Goal: Task Accomplishment & Management: Complete application form

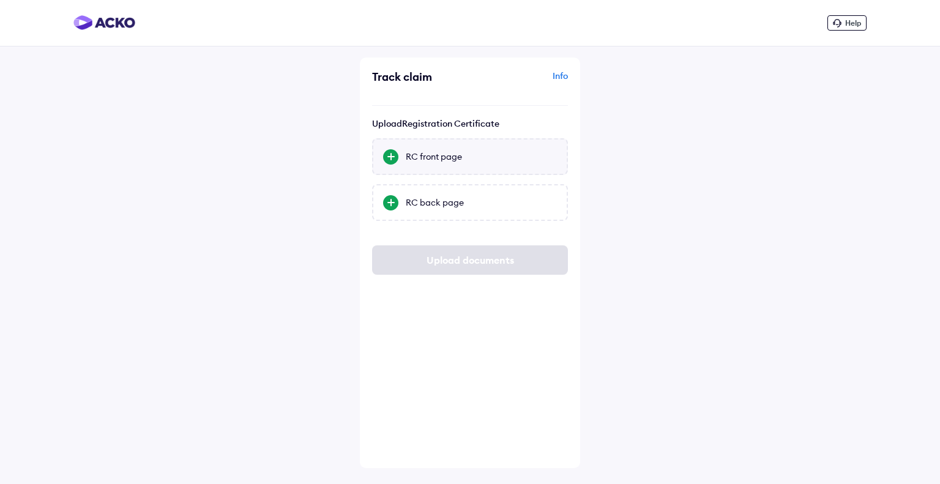
click at [434, 156] on div "RC front page" at bounding box center [481, 157] width 151 height 12
click at [0, 0] on input "RC front page" at bounding box center [0, 0] width 0 height 0
click at [551, 155] on icon at bounding box center [550, 156] width 9 height 9
click at [440, 200] on div "RC back page" at bounding box center [481, 202] width 151 height 12
click at [0, 0] on input "RC back page" at bounding box center [0, 0] width 0 height 0
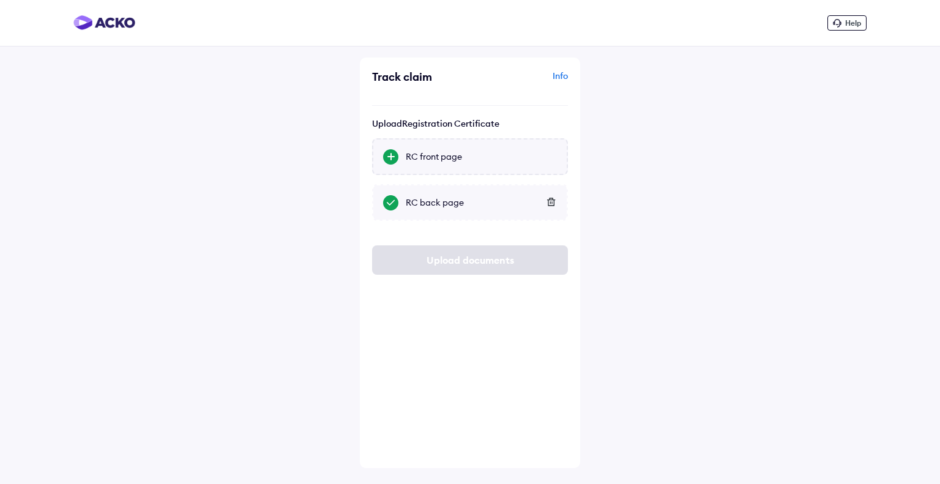
click at [447, 160] on div "RC front page" at bounding box center [481, 157] width 151 height 12
click at [0, 0] on input "RC front page" at bounding box center [0, 0] width 0 height 0
click at [449, 162] on div "RC front page" at bounding box center [481, 157] width 151 height 12
click at [0, 0] on input "RC front page" at bounding box center [0, 0] width 0 height 0
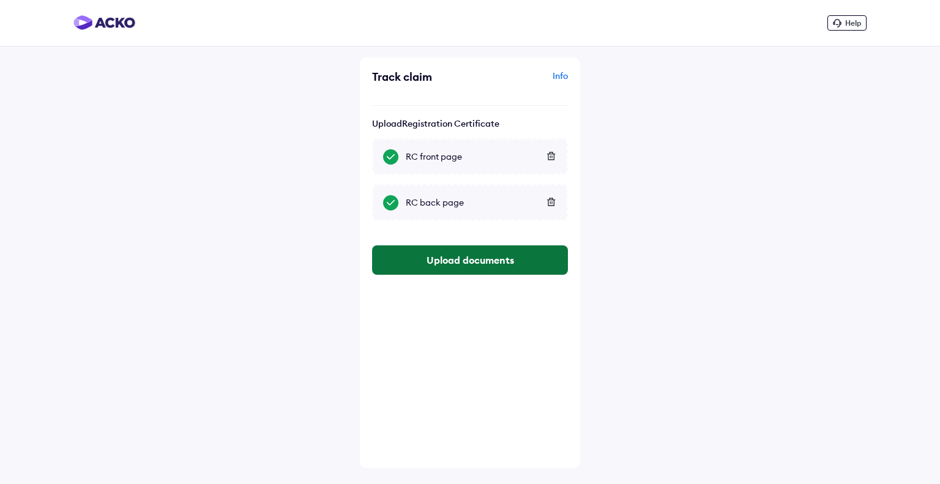
click at [469, 263] on button "Upload documents" at bounding box center [470, 259] width 196 height 29
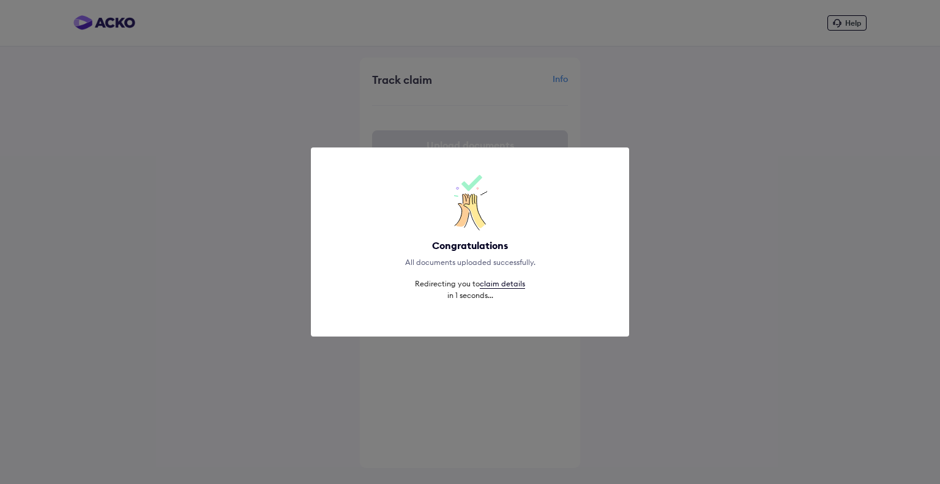
click at [621, 129] on div "Congratulations All documents uploaded successfully. Redirecting you to claim d…" at bounding box center [470, 242] width 940 height 484
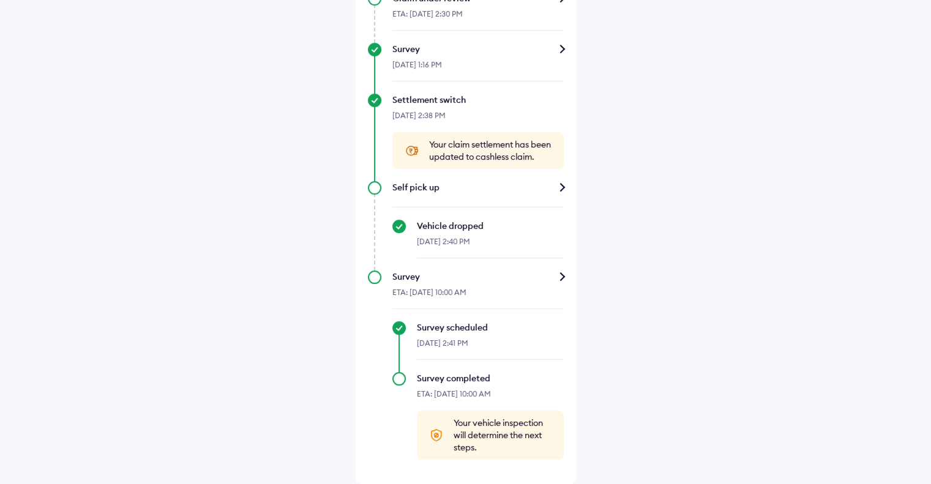
scroll to position [707, 0]
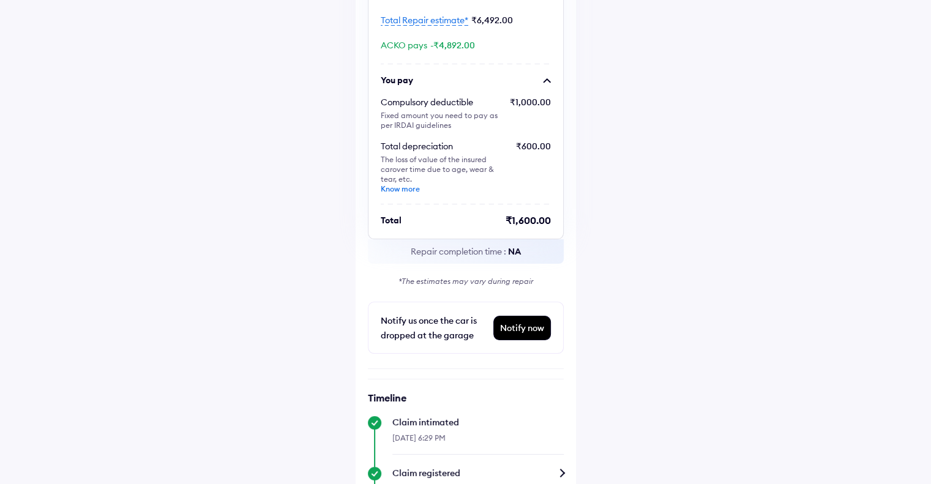
scroll to position [61, 0]
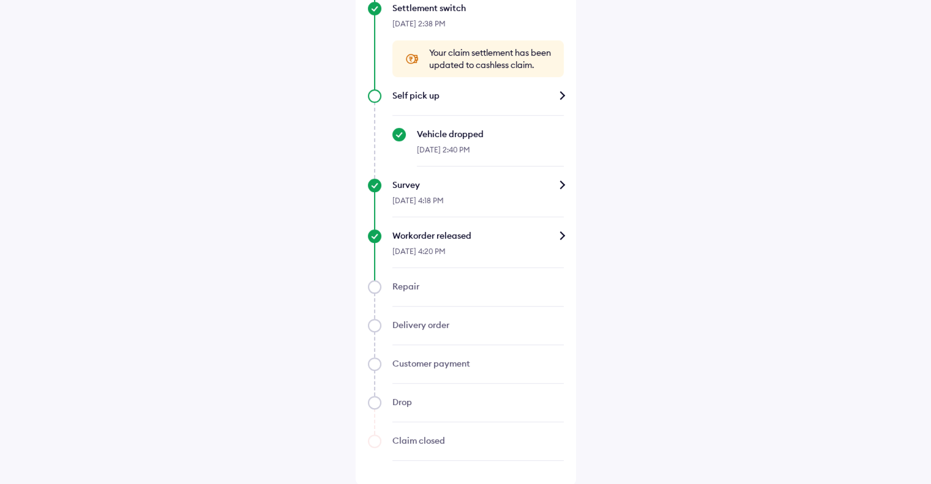
scroll to position [842, 0]
